Goal: Task Accomplishment & Management: Manage account settings

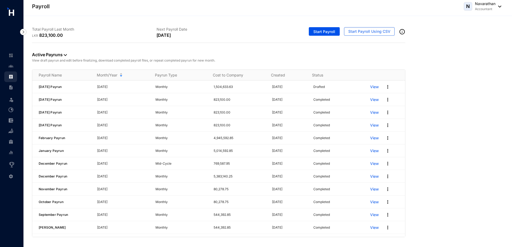
click at [500, 7] on img at bounding box center [499, 7] width 6 height 2
click at [461, 43] on link "Sign Out" at bounding box center [475, 42] width 44 height 5
